Goal: Find specific page/section: Find specific page/section

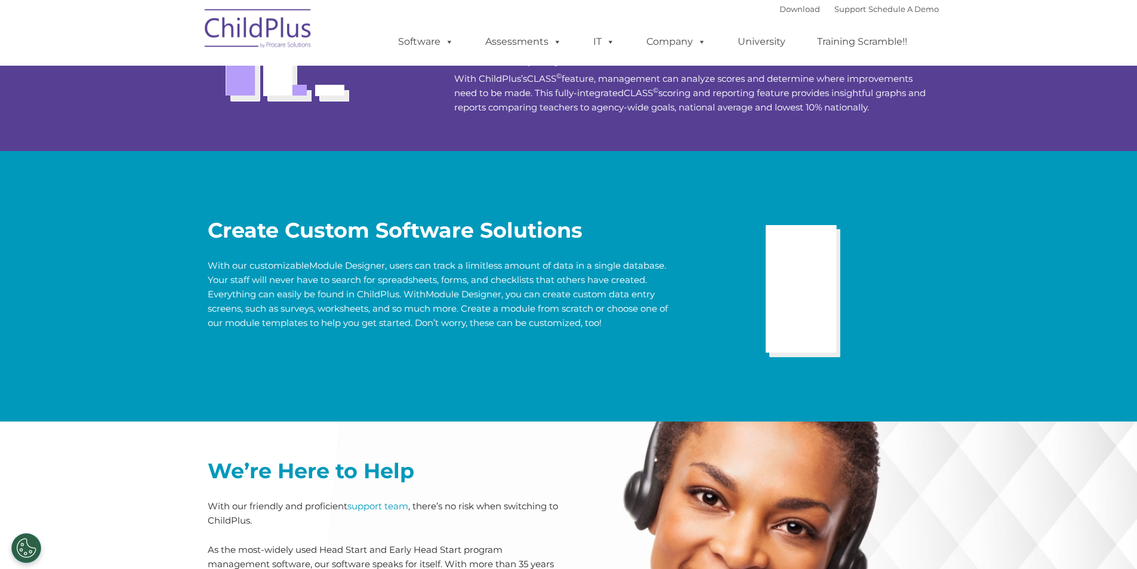
scroll to position [2307, 0]
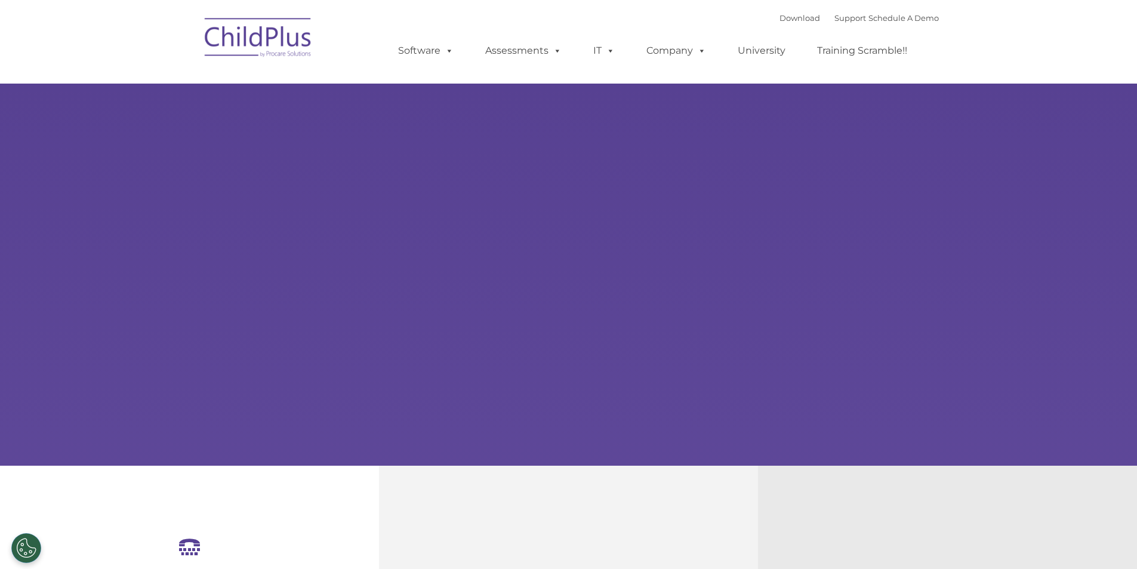
select select "MEDIUM"
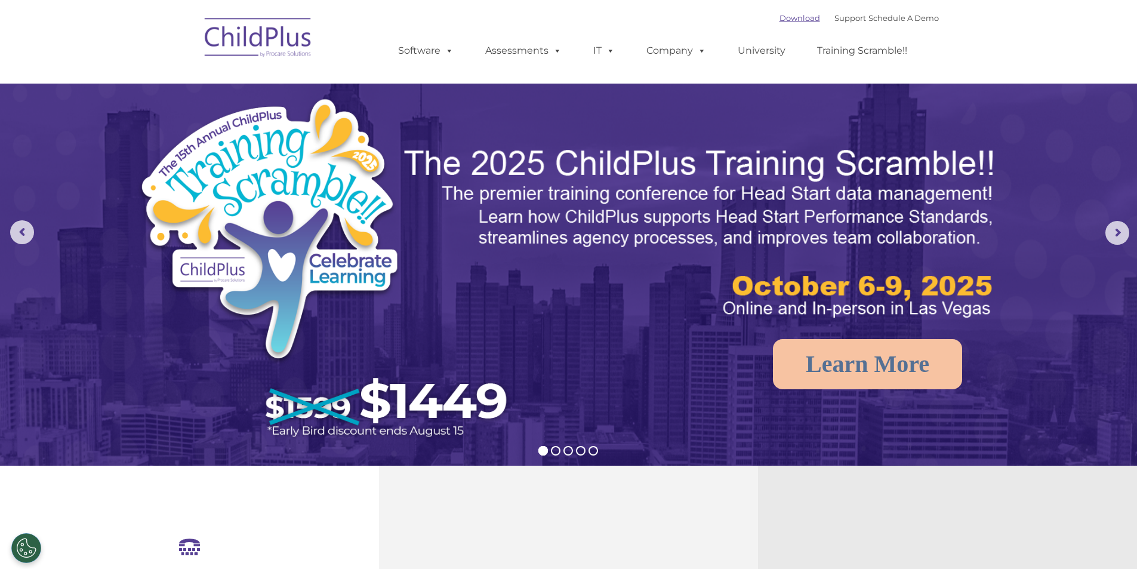
click at [784, 17] on link "Download" at bounding box center [799, 18] width 41 height 10
select select "MEDIUM"
click at [779, 19] on link "Download" at bounding box center [799, 18] width 41 height 10
click at [836, 17] on link "Support" at bounding box center [850, 18] width 32 height 10
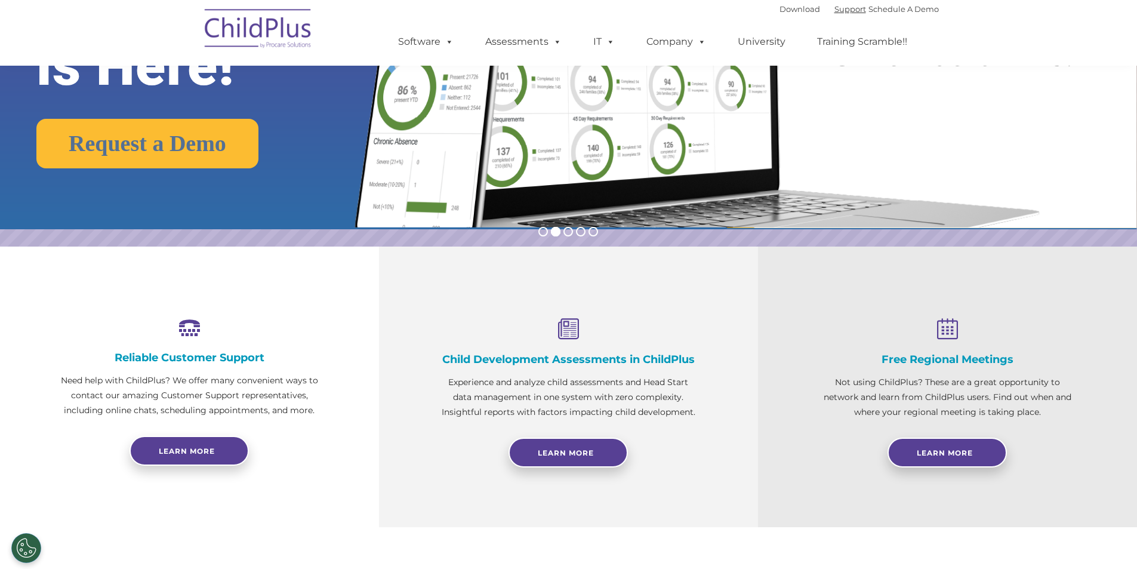
scroll to position [237, 0]
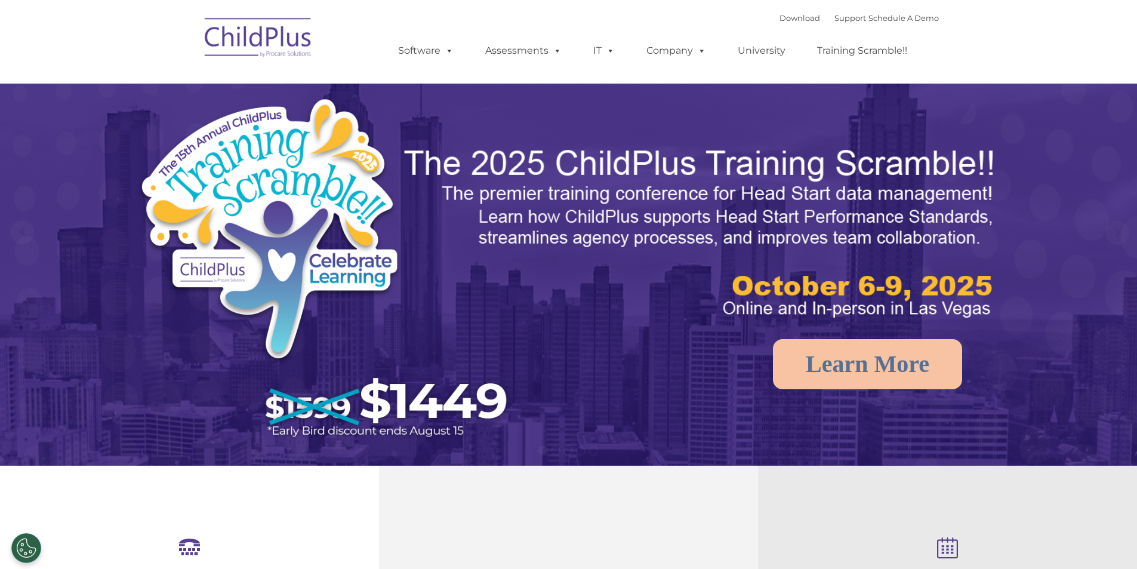
select select "MEDIUM"
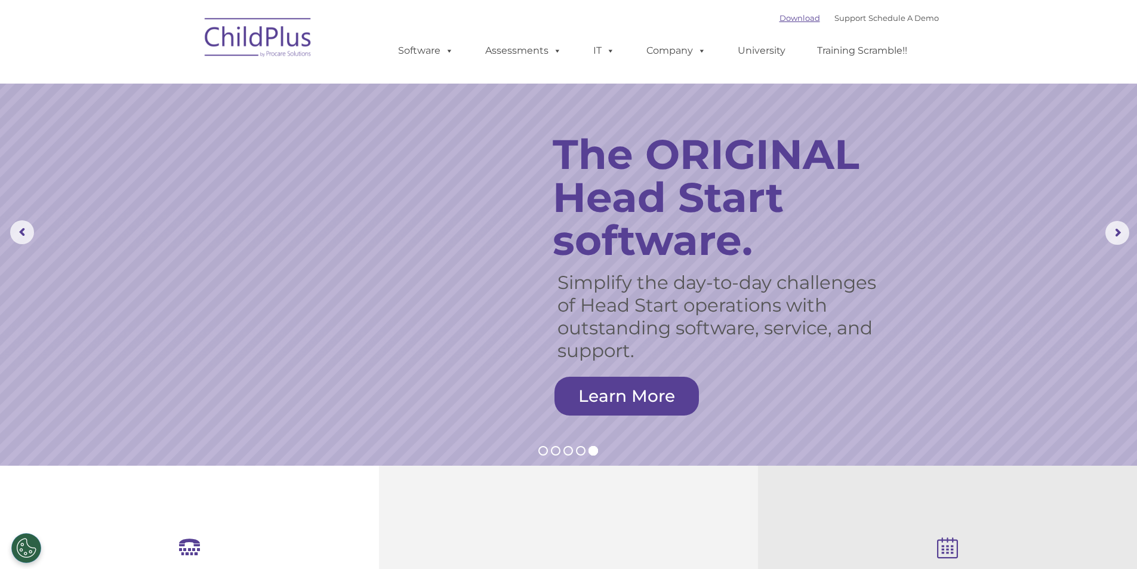
click at [793, 19] on link "Download" at bounding box center [799, 18] width 41 height 10
